Goal: Navigation & Orientation: Find specific page/section

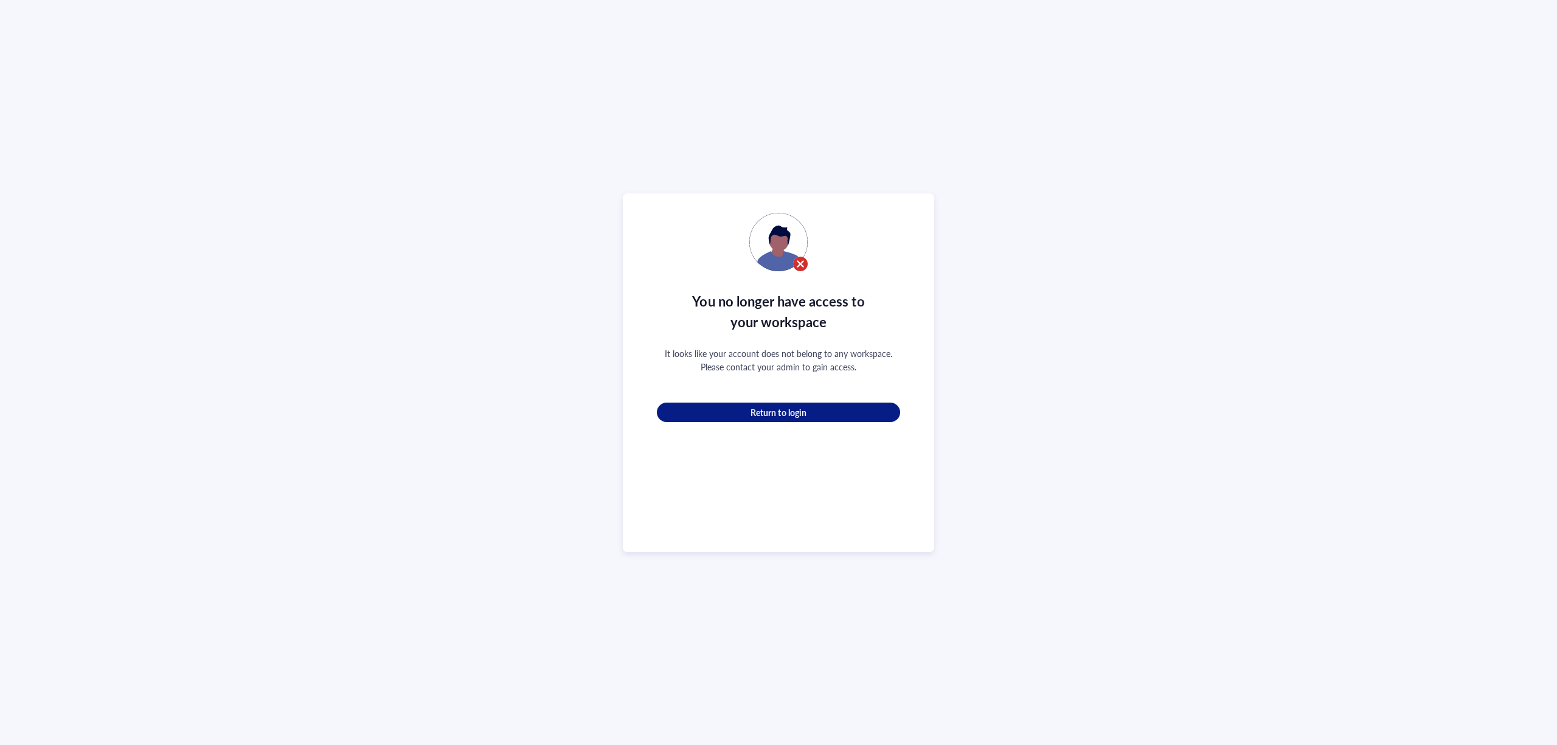
click at [787, 403] on button "Return to login" at bounding box center [778, 412] width 243 height 19
